Goal: Transaction & Acquisition: Obtain resource

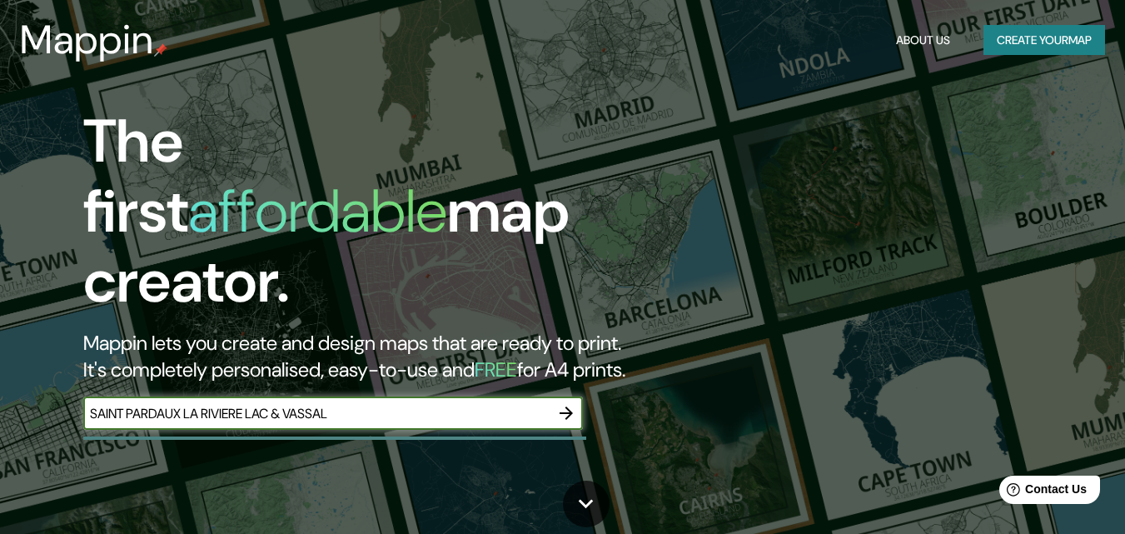
type input "SAINT PARDAUX LA RIVIERE LAC & VASSAL"
click at [573, 403] on icon "button" at bounding box center [566, 413] width 20 height 20
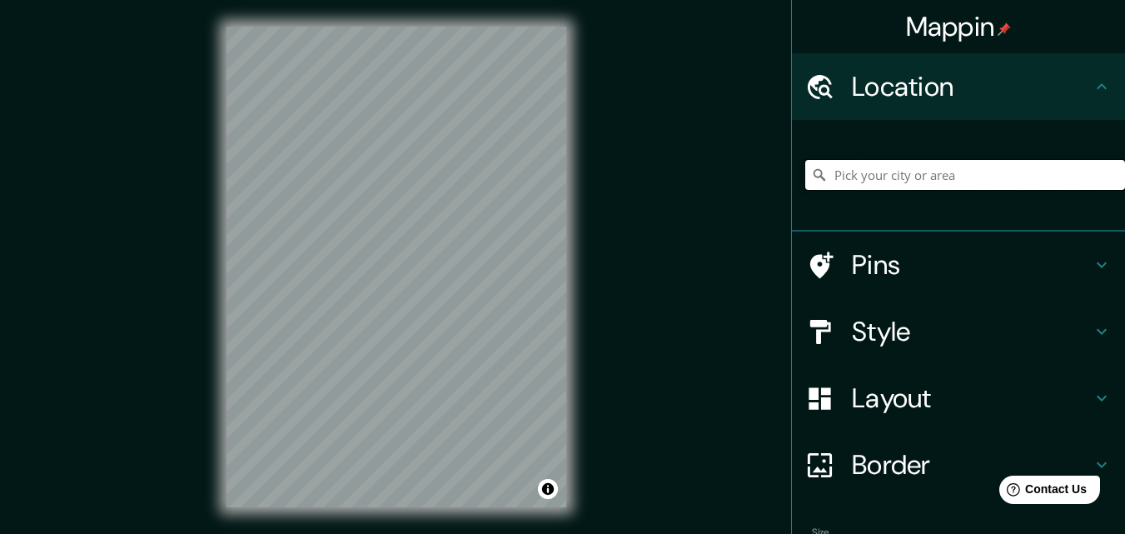
click at [963, 173] on input "Pick your city or area" at bounding box center [965, 175] width 320 height 30
paste input "SAINT PARDAUX LA RIVIERE LAC & VASSAL"
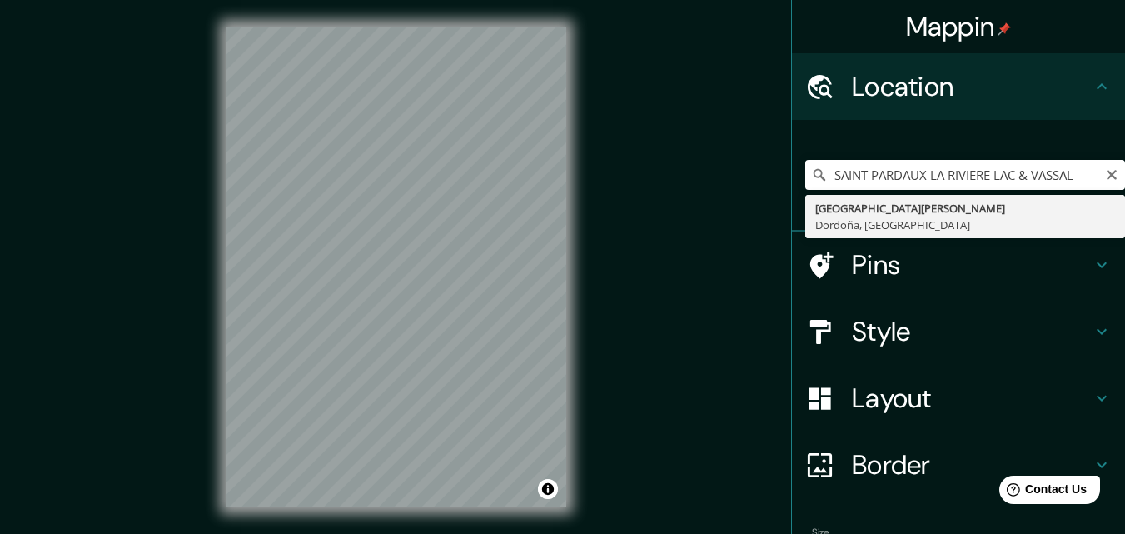
type input "[GEOGRAPHIC_DATA][PERSON_NAME], [GEOGRAPHIC_DATA], [GEOGRAPHIC_DATA]"
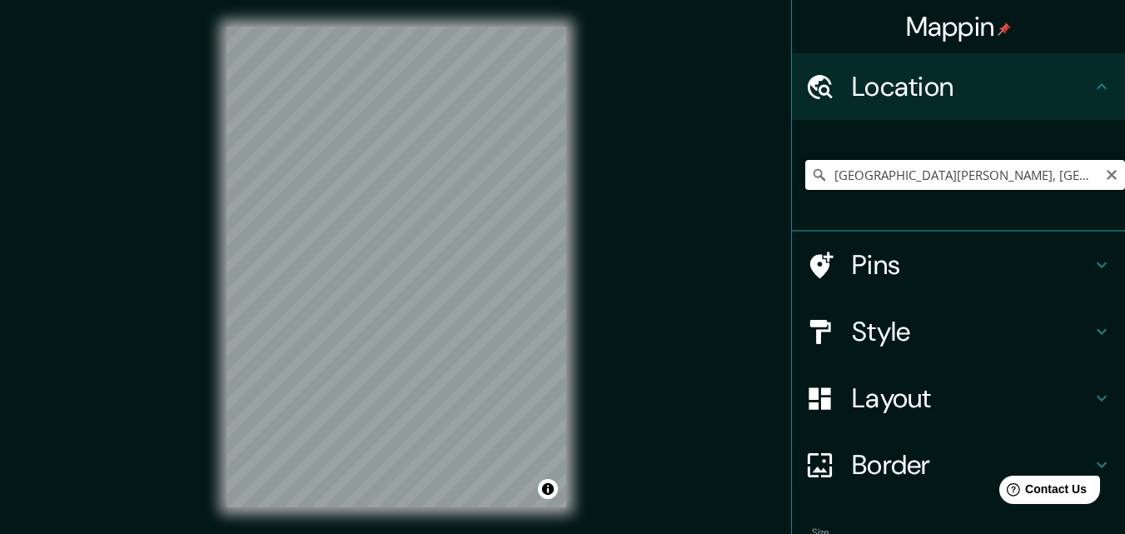
click at [949, 174] on input "[GEOGRAPHIC_DATA][PERSON_NAME], [GEOGRAPHIC_DATA], [GEOGRAPHIC_DATA]" at bounding box center [965, 175] width 320 height 30
click at [1105, 177] on icon "Clear" at bounding box center [1111, 174] width 13 height 13
click at [1000, 168] on input "Pick your city or area" at bounding box center [965, 175] width 320 height 30
paste input "SAINT PARDOUX LA RIVIERE LAC & VASSAL"
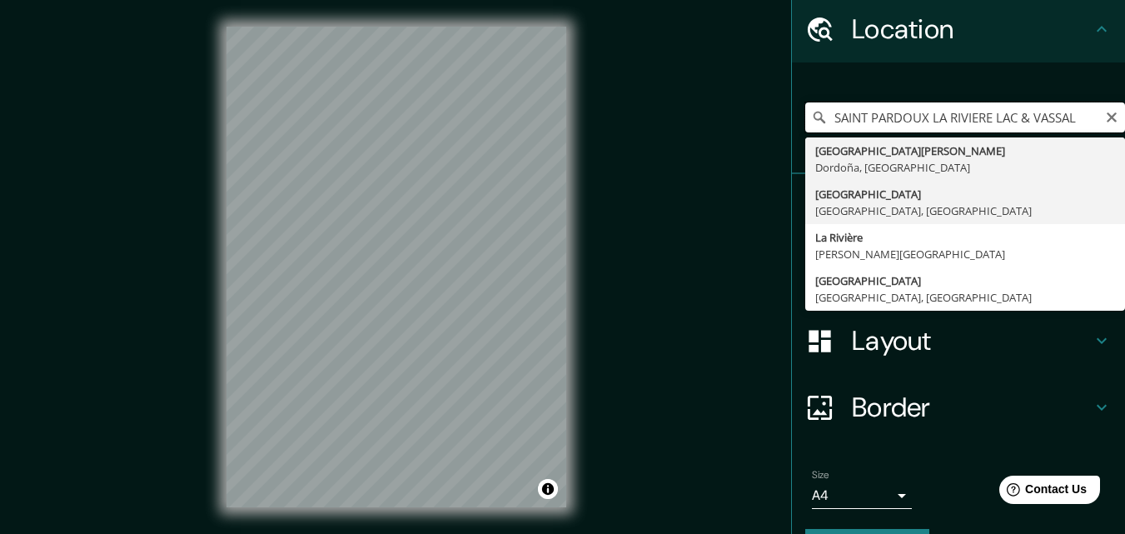
scroll to position [83, 0]
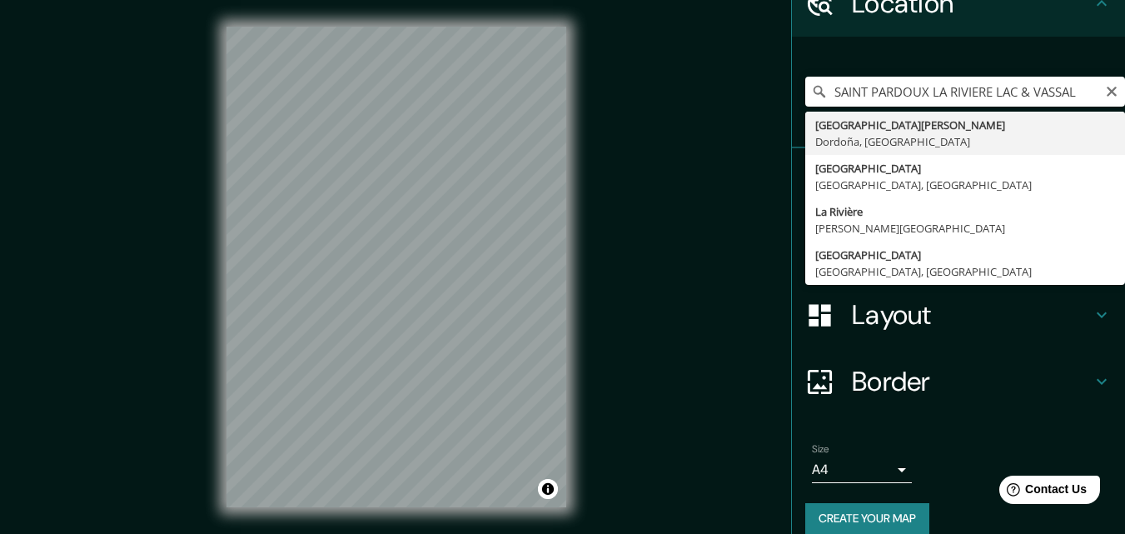
type input "[GEOGRAPHIC_DATA][PERSON_NAME], [GEOGRAPHIC_DATA], [GEOGRAPHIC_DATA]"
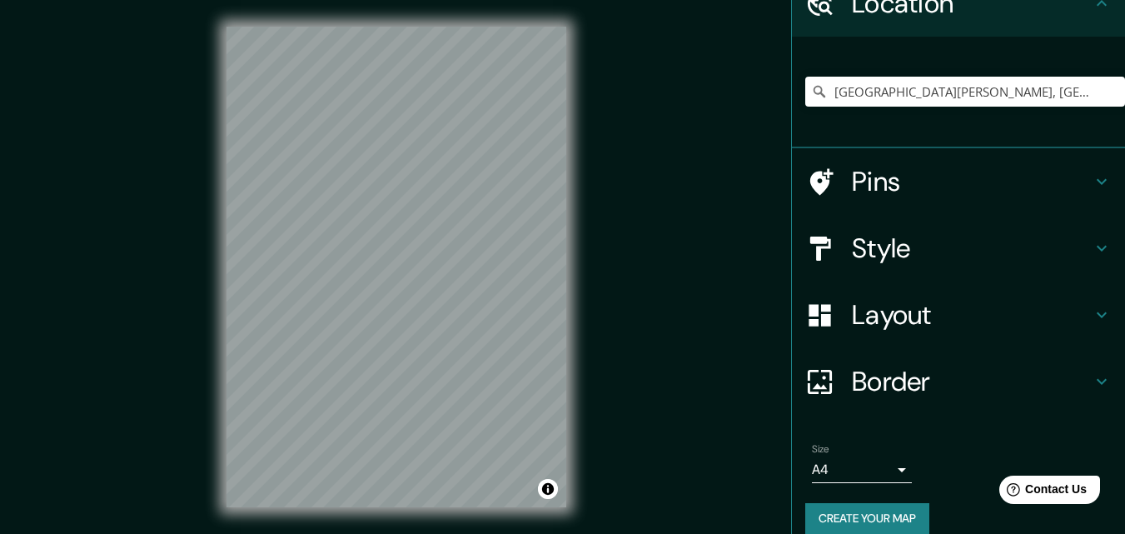
click at [889, 179] on h4 "Pins" at bounding box center [972, 181] width 240 height 33
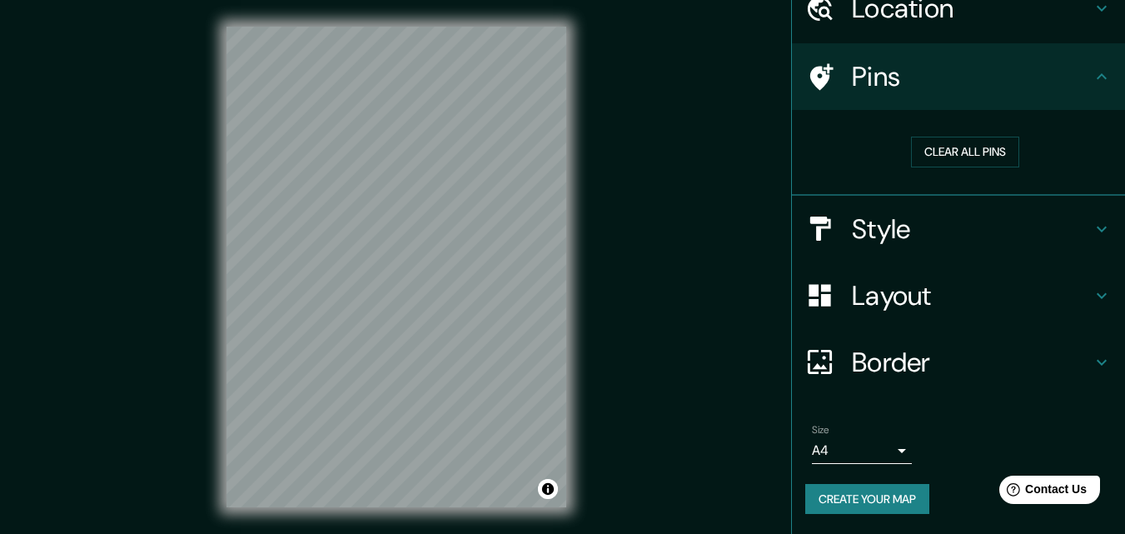
scroll to position [78, 0]
click at [955, 160] on button "Clear all pins" at bounding box center [965, 152] width 108 height 31
click at [980, 152] on button "Clear all pins" at bounding box center [965, 152] width 108 height 31
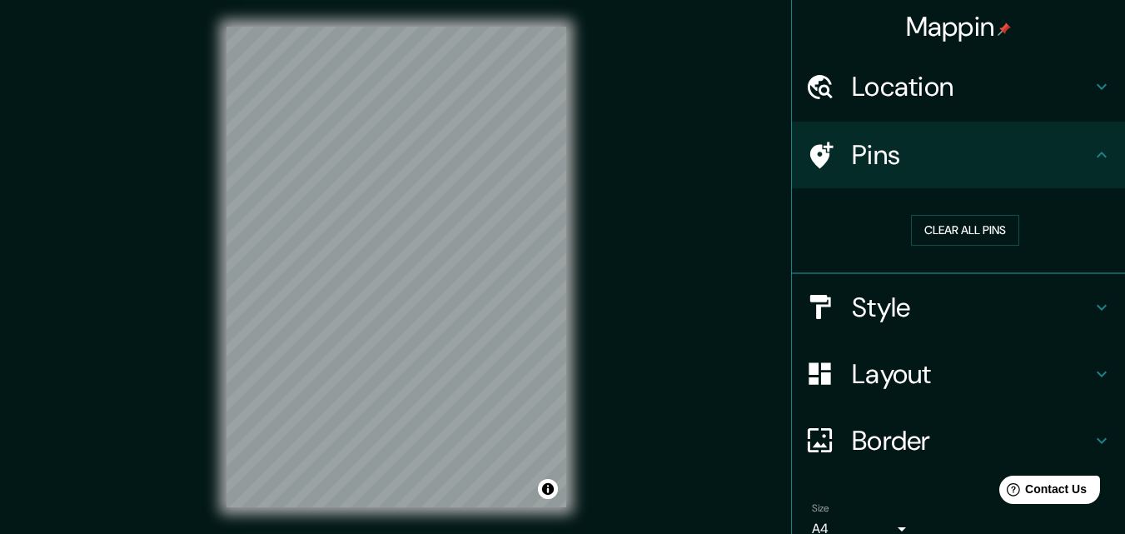
click at [951, 87] on h4 "Location" at bounding box center [972, 86] width 240 height 33
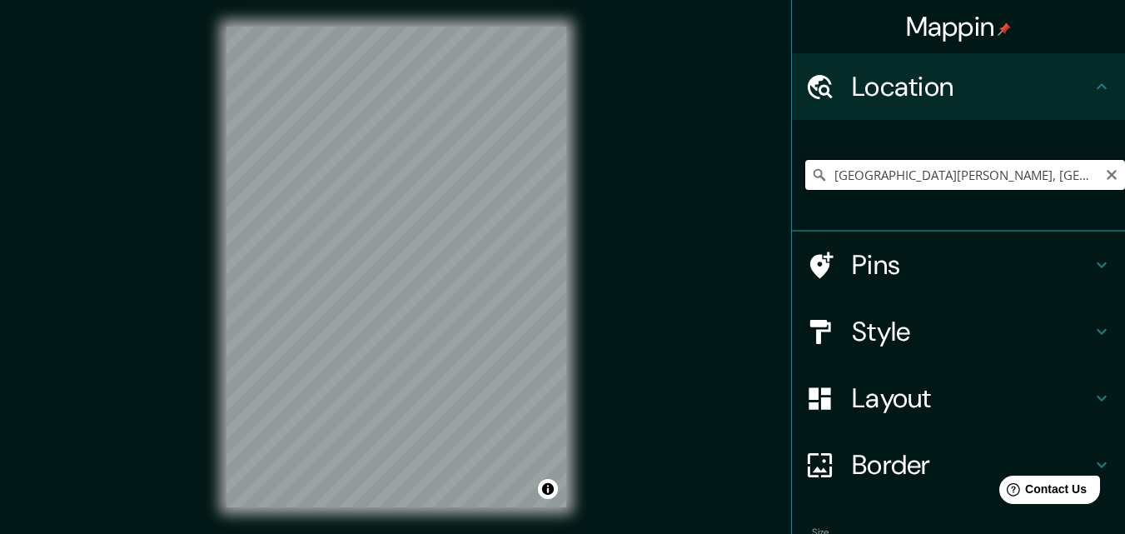
click at [891, 176] on input "[GEOGRAPHIC_DATA][PERSON_NAME], [GEOGRAPHIC_DATA], [GEOGRAPHIC_DATA]" at bounding box center [965, 175] width 320 height 30
click at [1105, 173] on icon "Clear" at bounding box center [1111, 174] width 13 height 13
paste input "[STREET_ADDRESS][PERSON_NAME]"
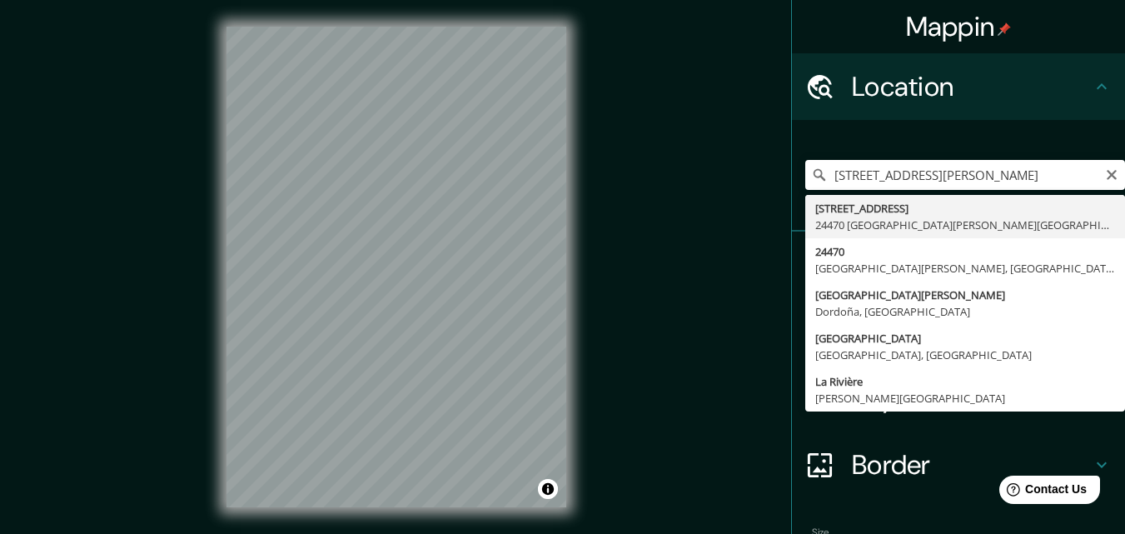
type input "[STREET_ADDRESS][PERSON_NAME]"
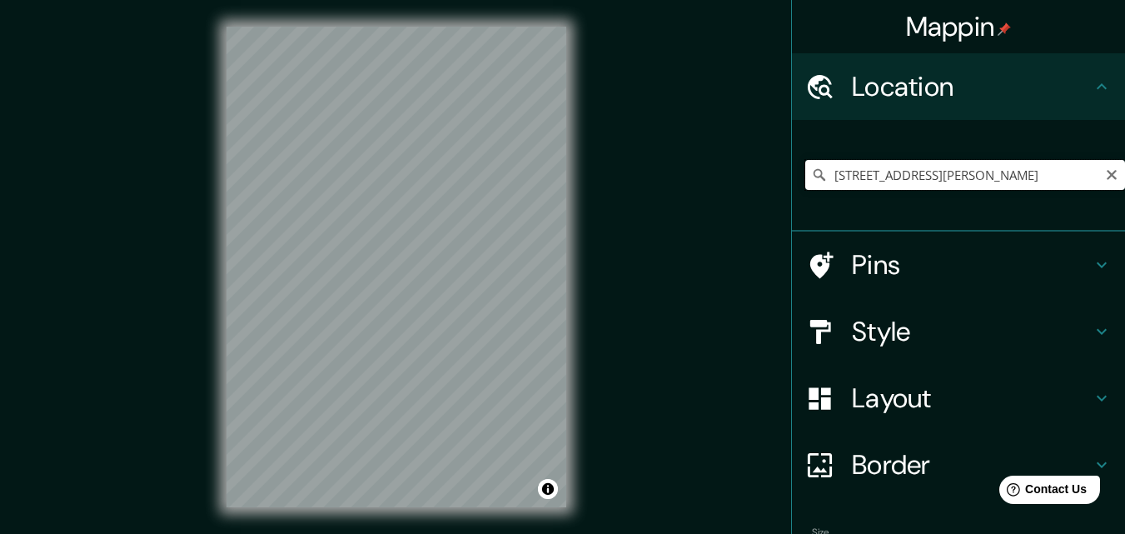
click at [1011, 177] on input "[STREET_ADDRESS][PERSON_NAME]" at bounding box center [965, 175] width 320 height 30
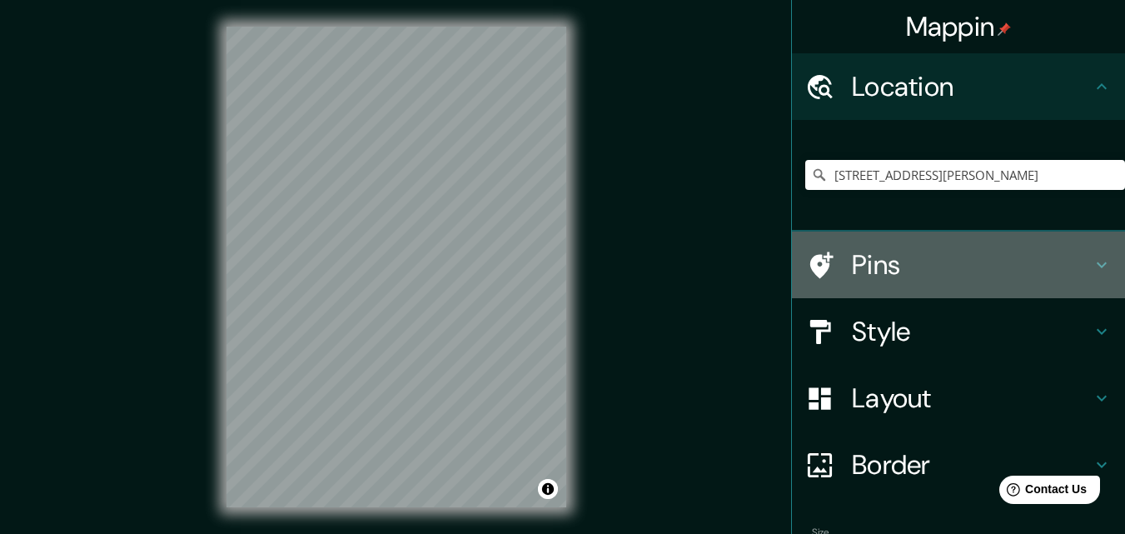
drag, startPoint x: 864, startPoint y: 271, endPoint x: 852, endPoint y: 271, distance: 11.7
click at [863, 271] on h4 "Pins" at bounding box center [972, 264] width 240 height 33
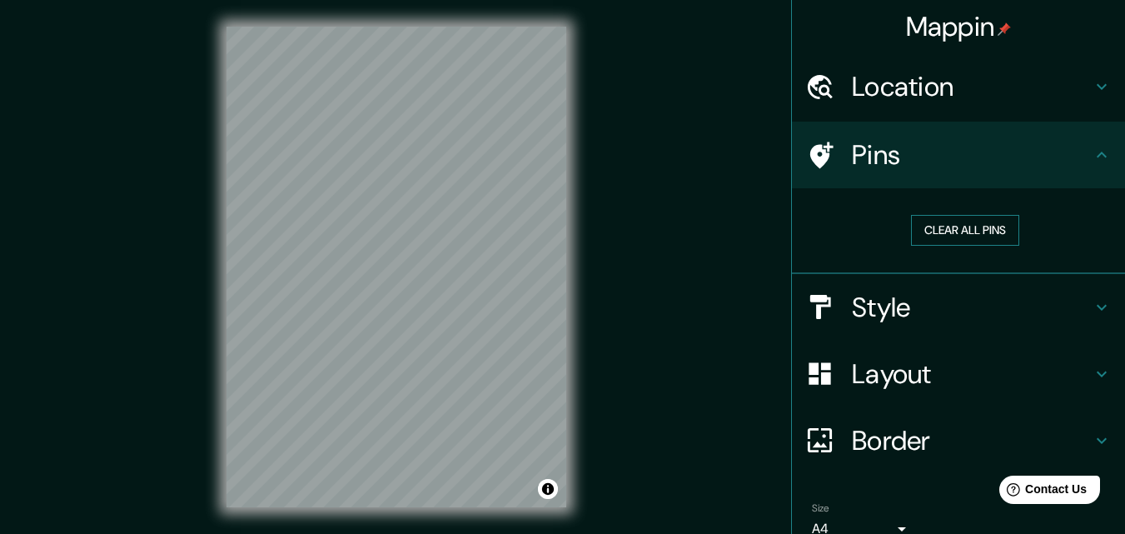
click at [960, 229] on button "Clear all pins" at bounding box center [965, 230] width 108 height 31
click at [987, 230] on button "Clear all pins" at bounding box center [965, 230] width 108 height 31
drag, startPoint x: 415, startPoint y: 305, endPoint x: 404, endPoint y: 306, distance: 10.9
click at [404, 306] on div at bounding box center [403, 303] width 13 height 13
drag, startPoint x: 398, startPoint y: 304, endPoint x: 380, endPoint y: 311, distance: 19.5
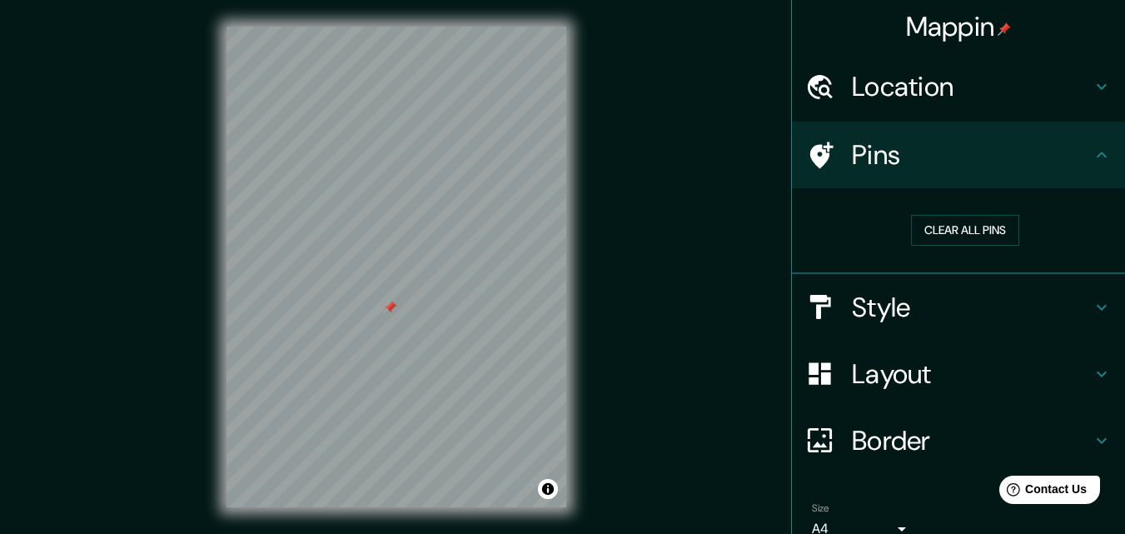
click at [383, 311] on div at bounding box center [389, 307] width 13 height 13
click at [922, 229] on button "Clear all pins" at bounding box center [965, 230] width 108 height 31
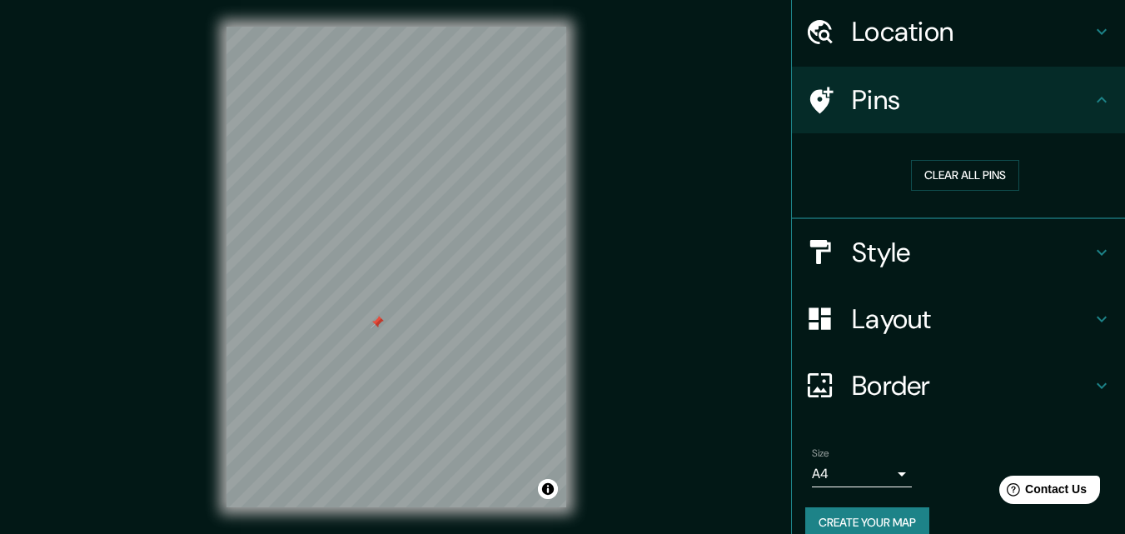
scroll to position [78, 0]
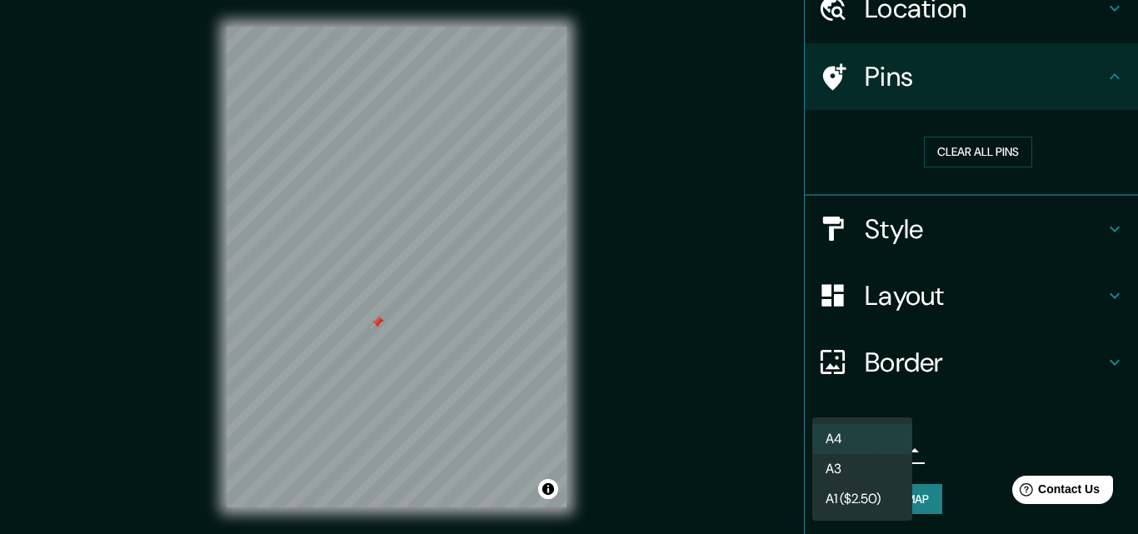
click at [875, 449] on body "Mappin Location [STREET_ADDRESS], [GEOGRAPHIC_DATA] Pins Clear all pins Style L…" at bounding box center [569, 267] width 1138 height 534
click at [962, 451] on div at bounding box center [569, 267] width 1138 height 534
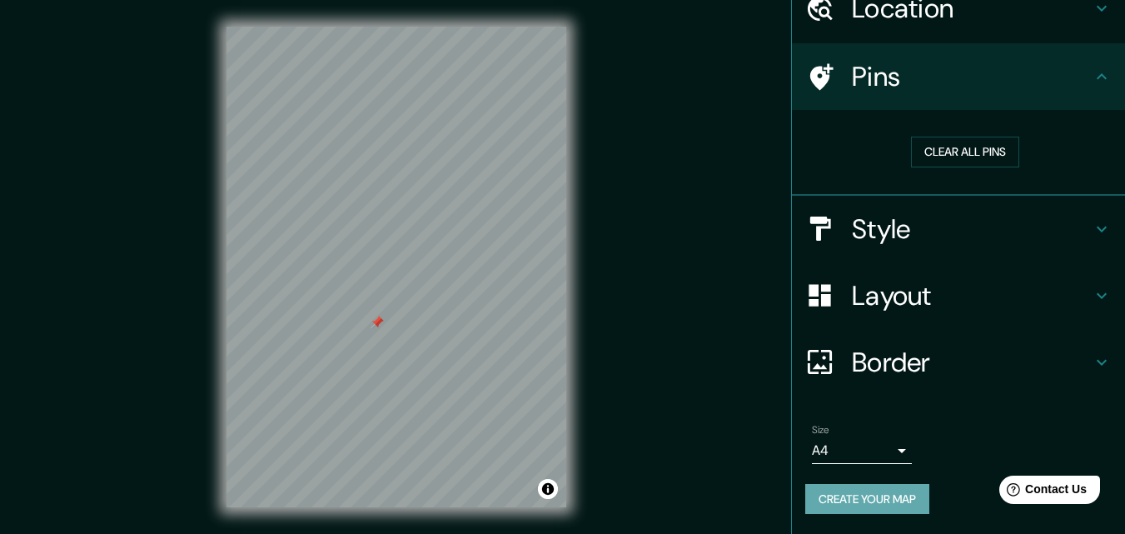
click at [849, 494] on button "Create your map" at bounding box center [867, 499] width 124 height 31
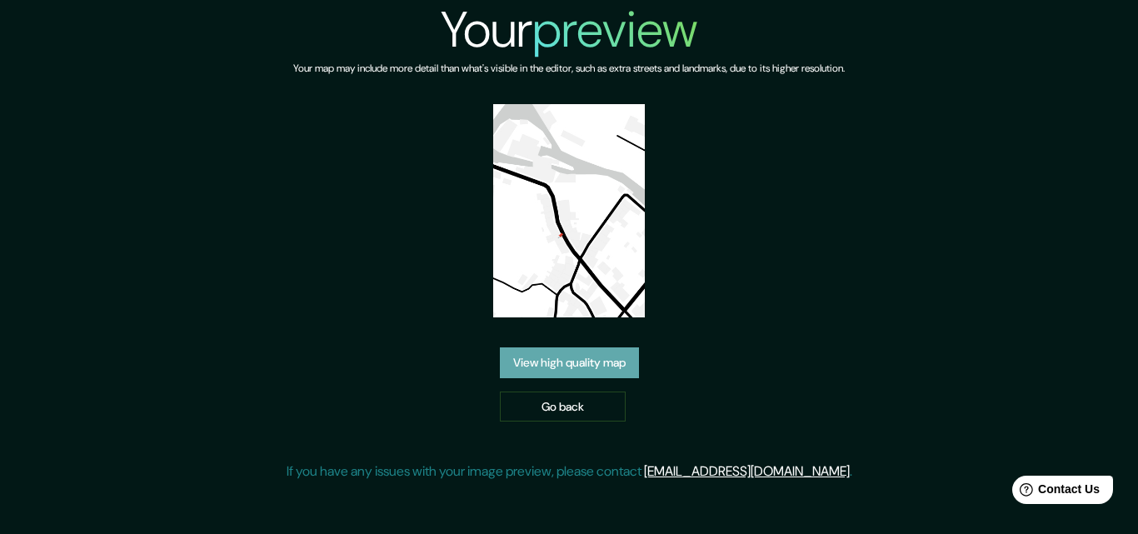
click at [576, 371] on link "View high quality map" at bounding box center [569, 362] width 139 height 31
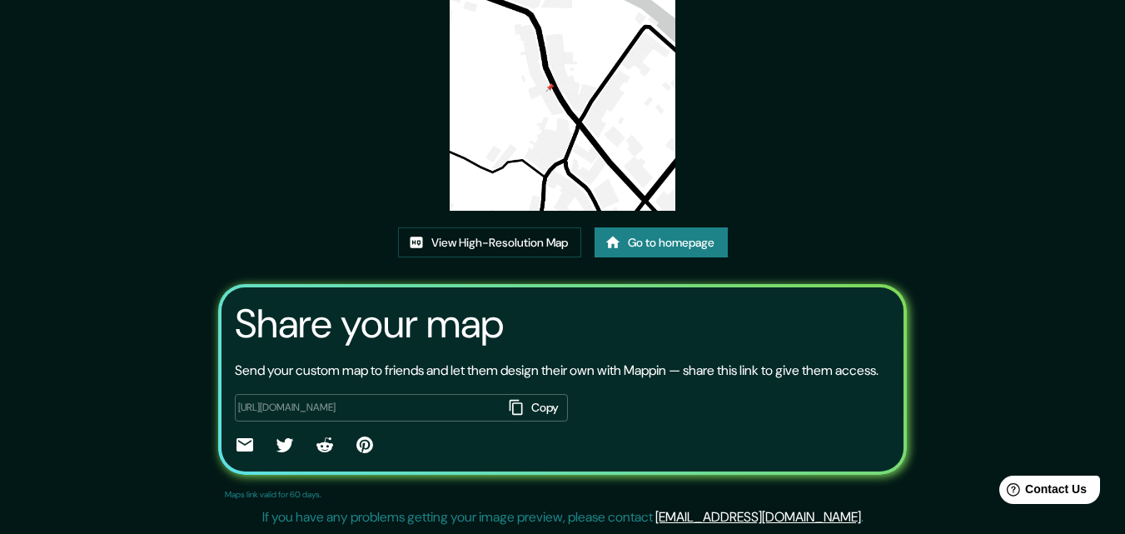
scroll to position [203, 0]
click at [537, 227] on link "View High-Resolution Map" at bounding box center [489, 242] width 183 height 31
